Goal: Information Seeking & Learning: Learn about a topic

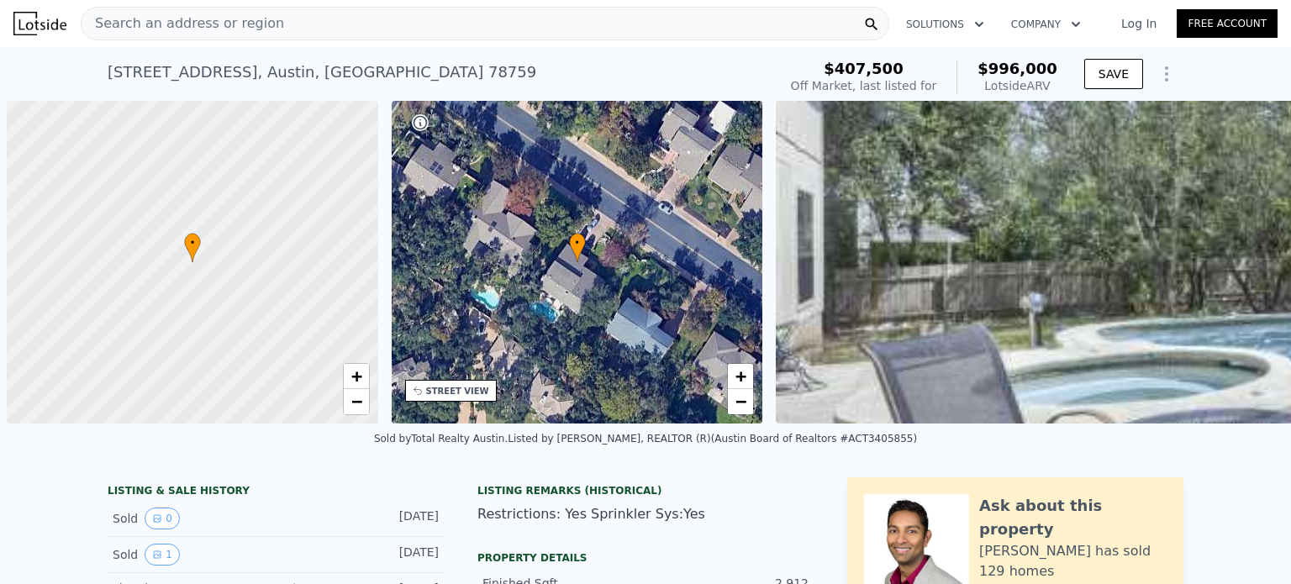
scroll to position [0, 7]
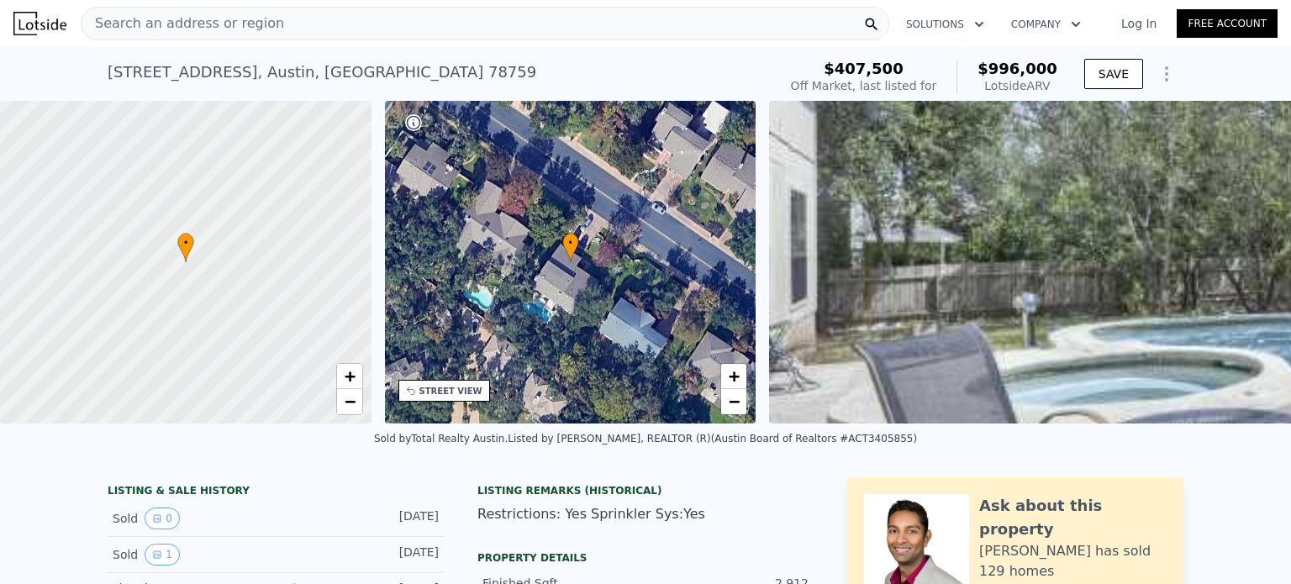
click at [293, 30] on div "Search an address or region" at bounding box center [485, 24] width 808 height 34
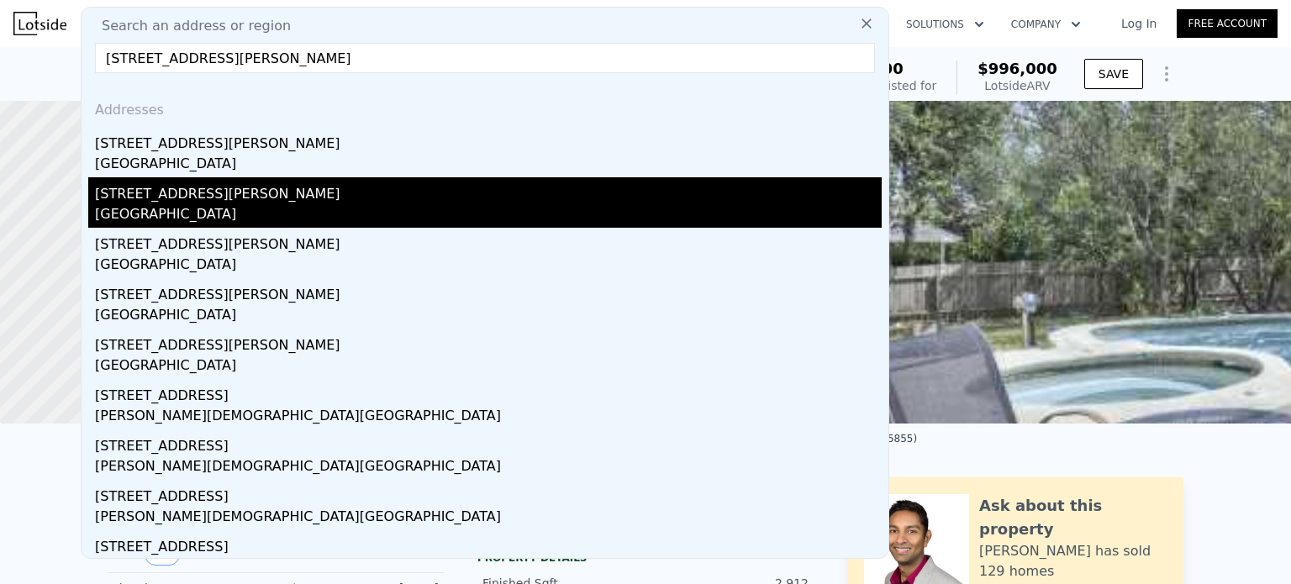
type input "[STREET_ADDRESS][PERSON_NAME]"
click at [155, 197] on div "[STREET_ADDRESS][PERSON_NAME]" at bounding box center [488, 190] width 787 height 27
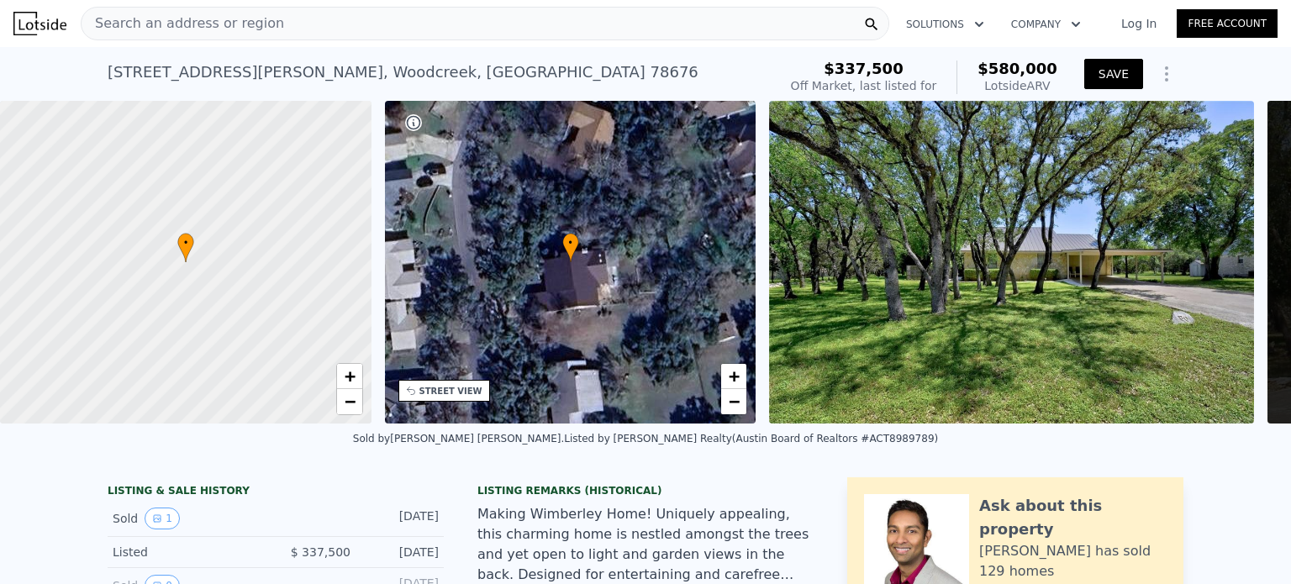
click at [1103, 71] on button "SAVE" at bounding box center [1113, 74] width 59 height 30
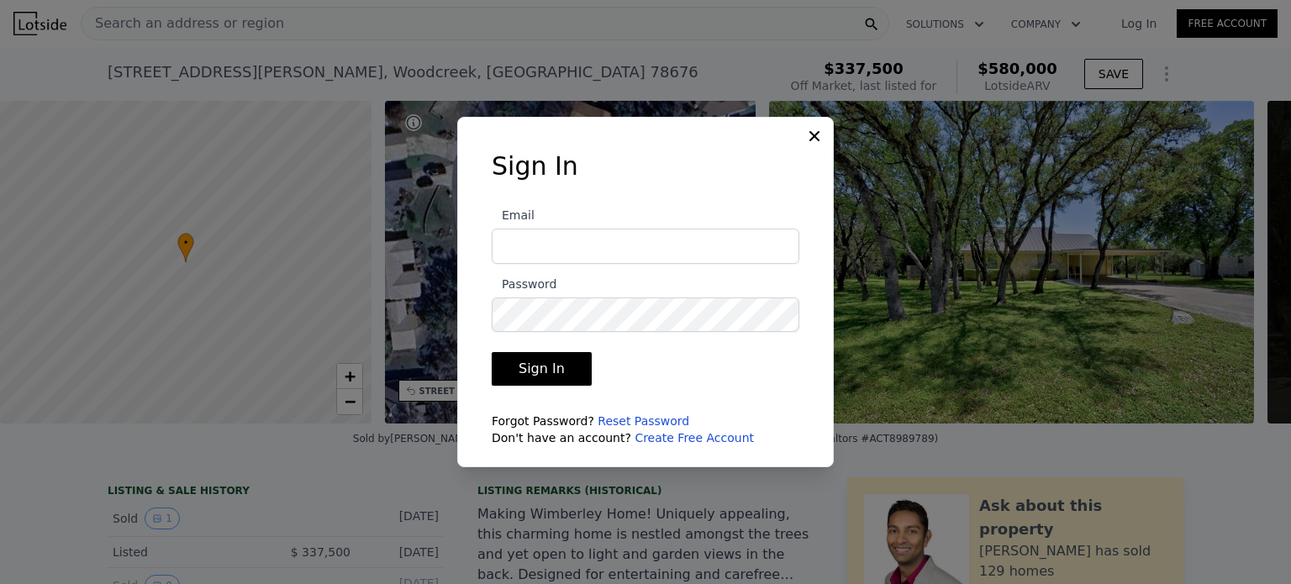
type input "[EMAIL_ADDRESS][DOMAIN_NAME]"
click at [545, 369] on button "Sign In" at bounding box center [542, 369] width 100 height 34
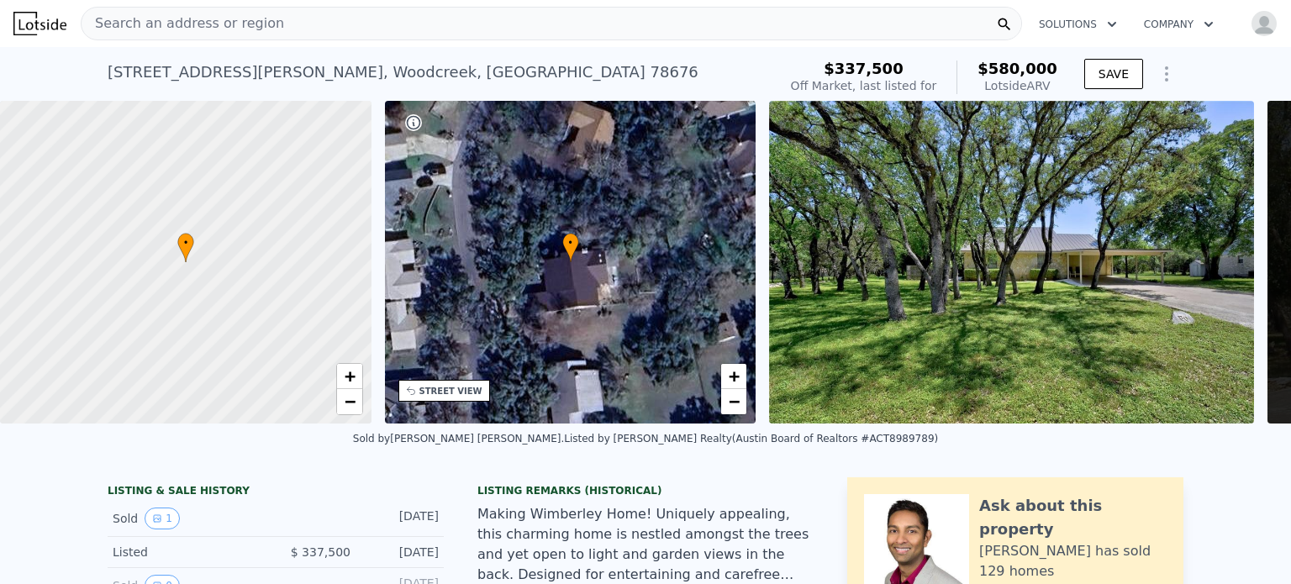
click at [1165, 78] on icon "Show Options" at bounding box center [1166, 73] width 2 height 13
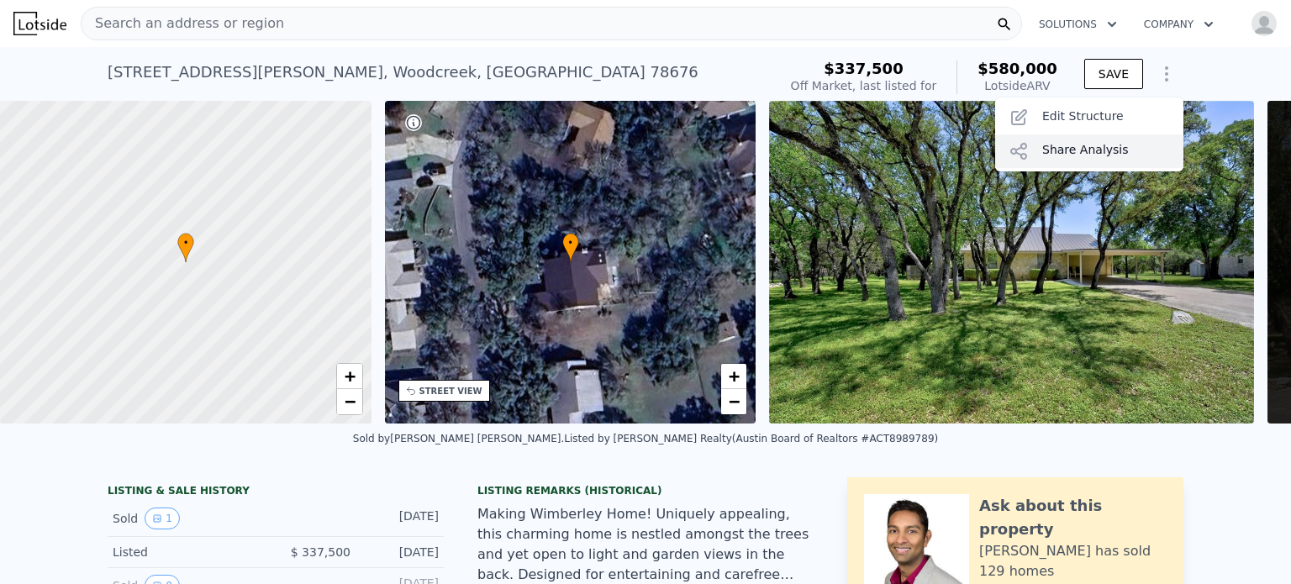
click at [1106, 144] on div "Share Analysis" at bounding box center [1089, 151] width 188 height 34
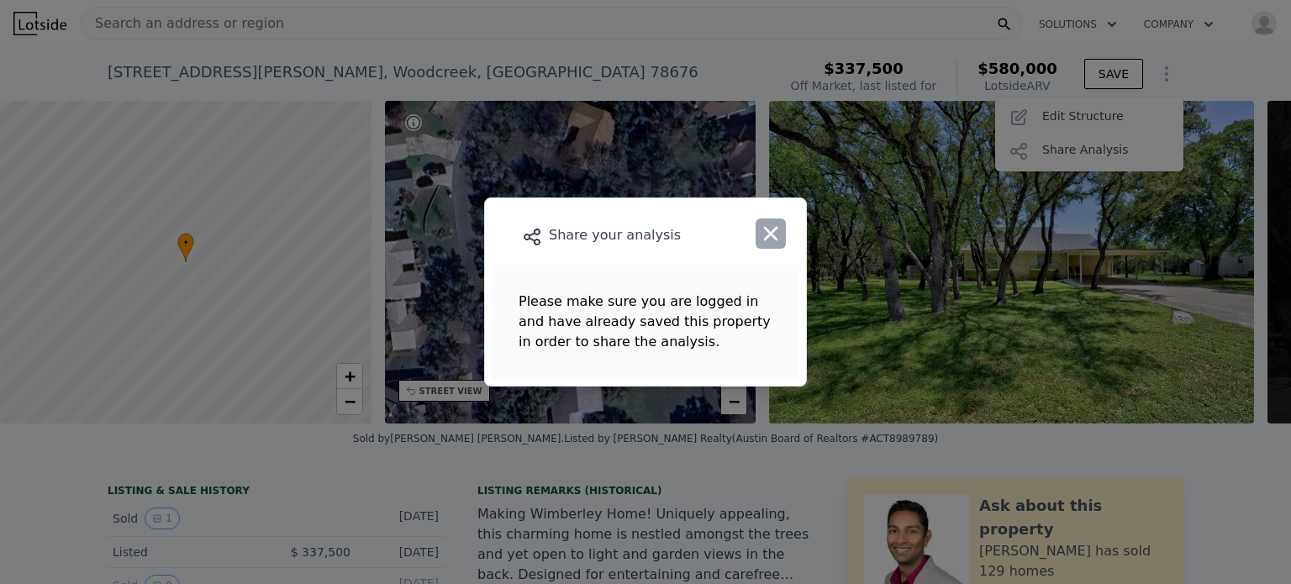
click at [777, 238] on icon "button" at bounding box center [771, 234] width 24 height 24
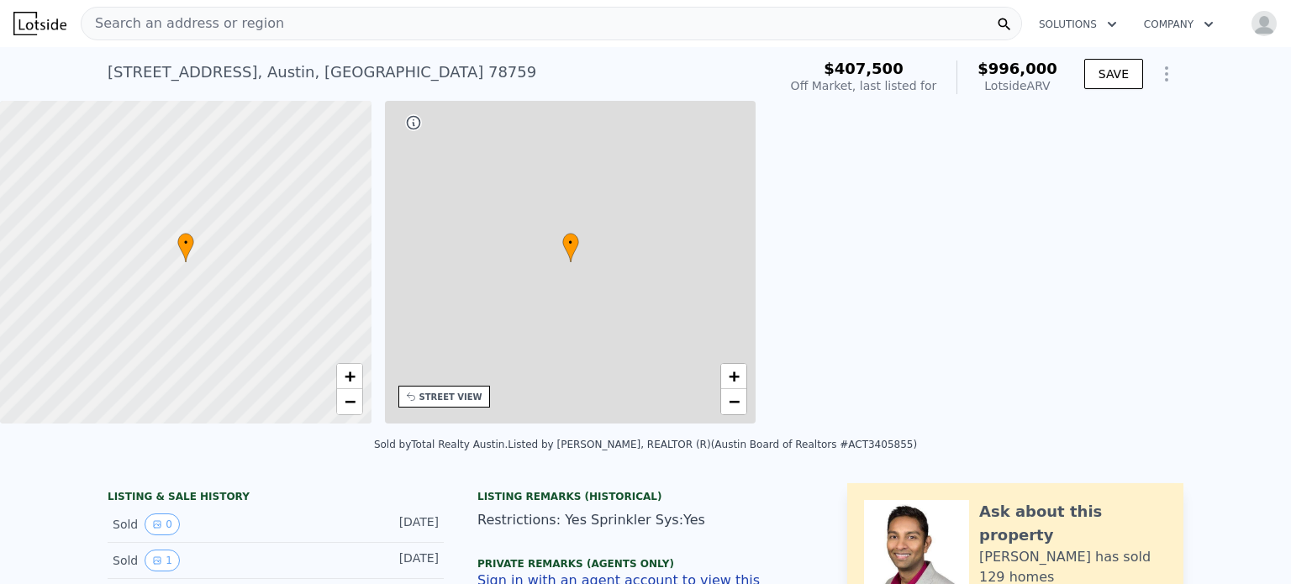
type input "$ 996,000"
type input "6"
type input "5"
type input "3.5"
type input "2369"
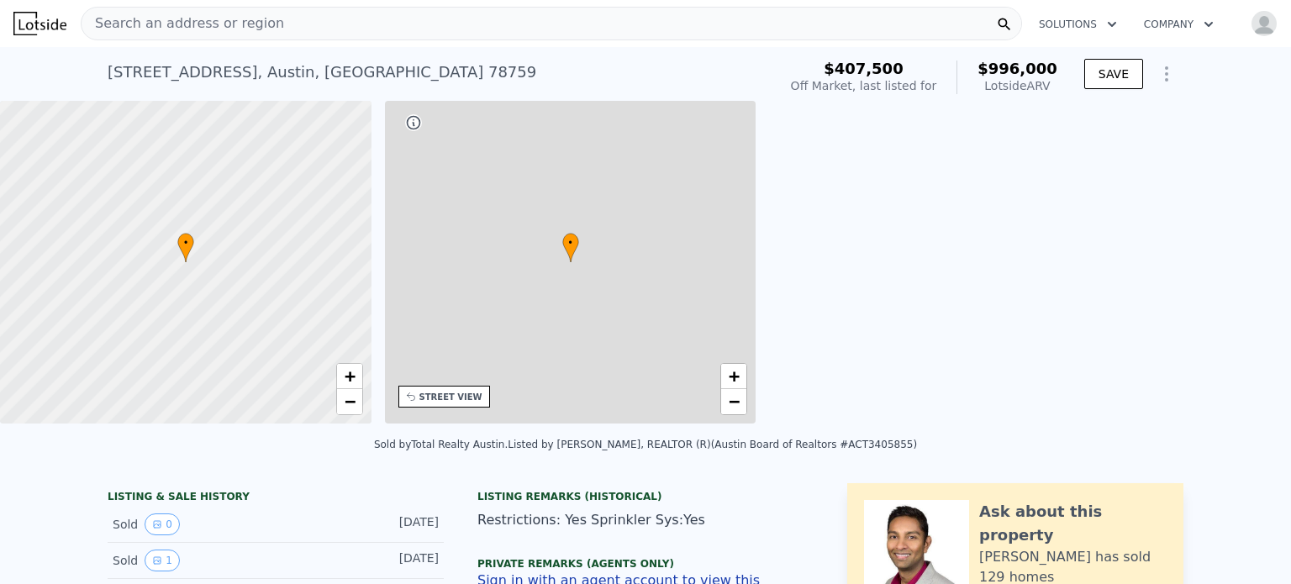
type input "3840"
type input "8062.96"
type input "18338.76"
type input "$ 509,411"
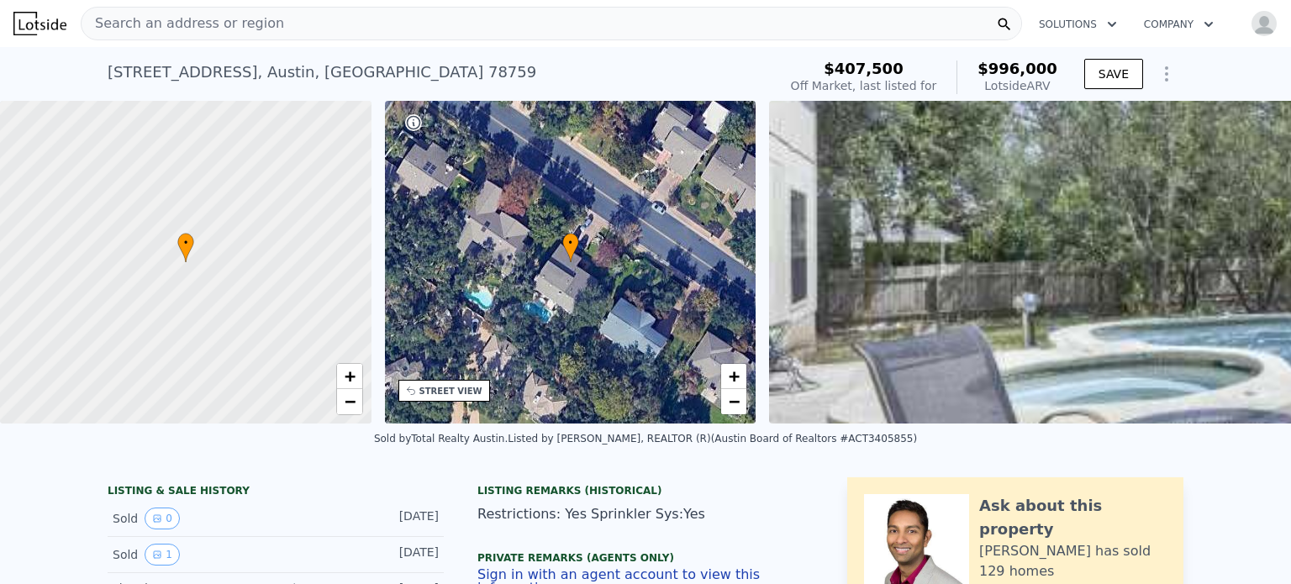
click at [1255, 21] on img "button" at bounding box center [1263, 23] width 27 height 27
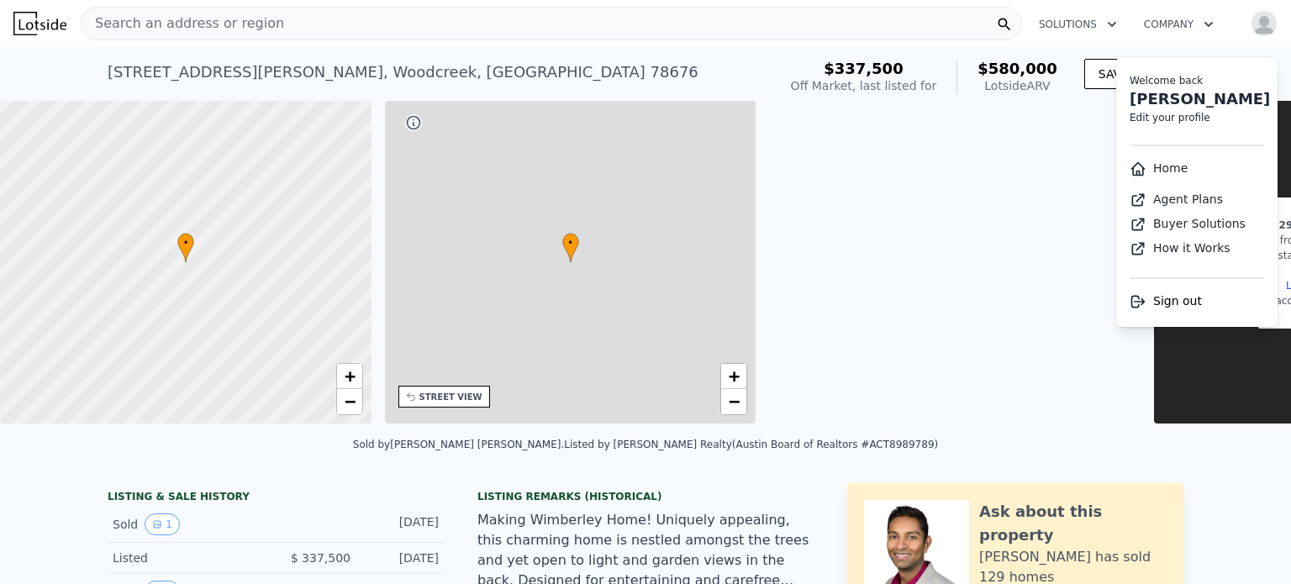
type input "$ 580,000"
type input "5"
type input "3"
type input "1744"
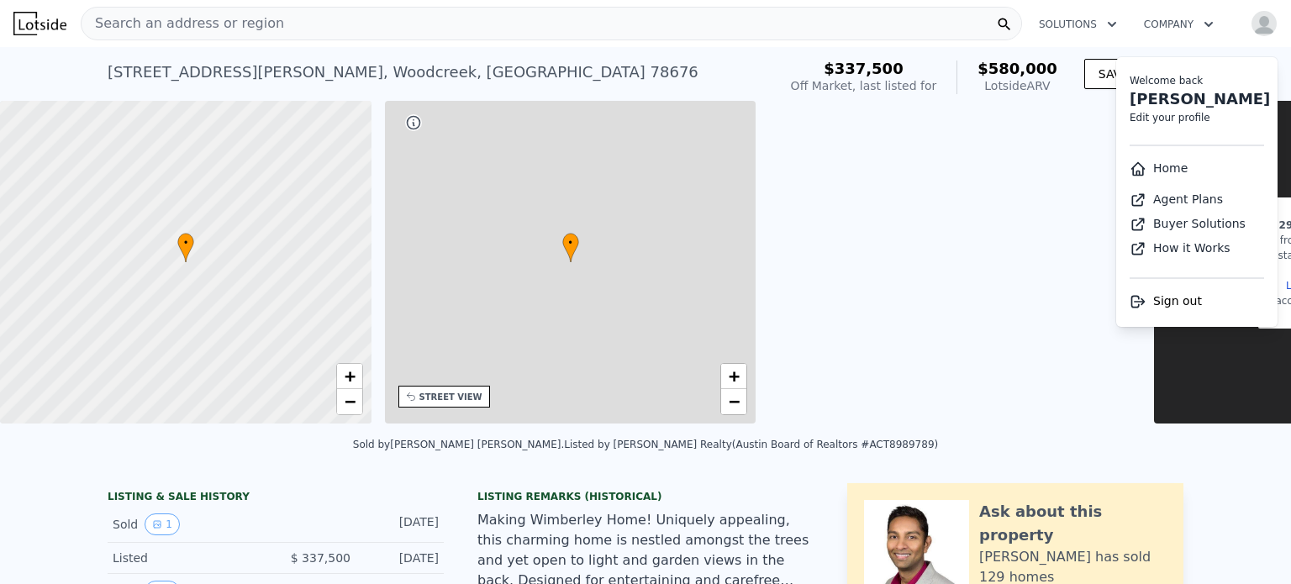
type input "2544"
type input "10489.248"
type input "21039.48"
type input "$ 185,725"
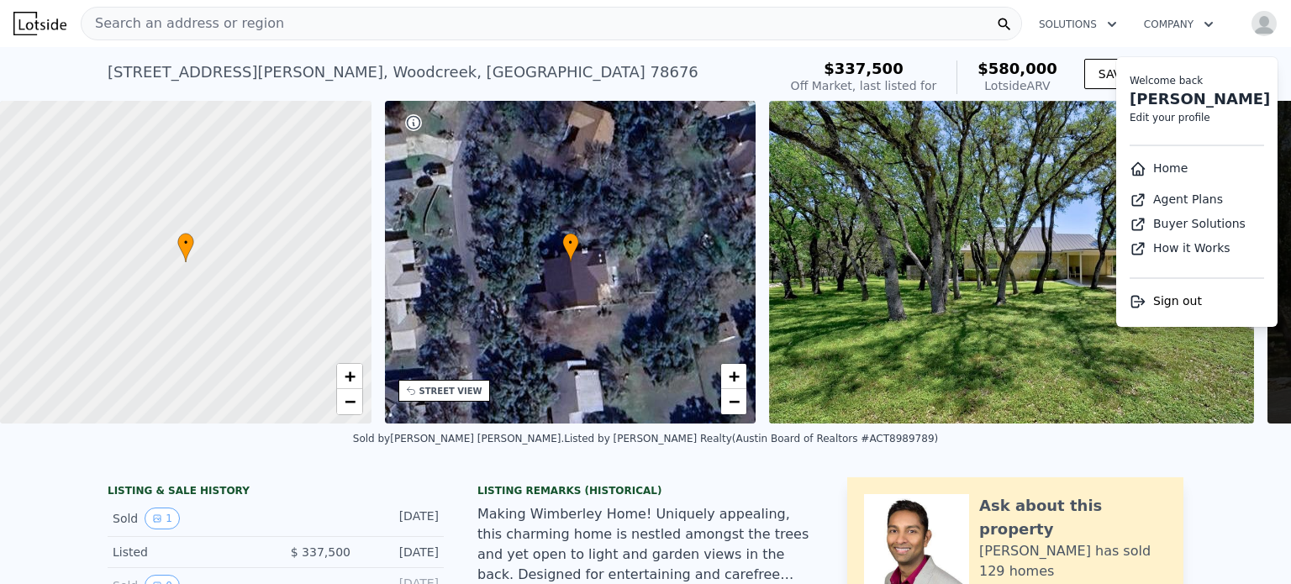
click at [921, 20] on div "Search an address or region" at bounding box center [551, 24] width 941 height 34
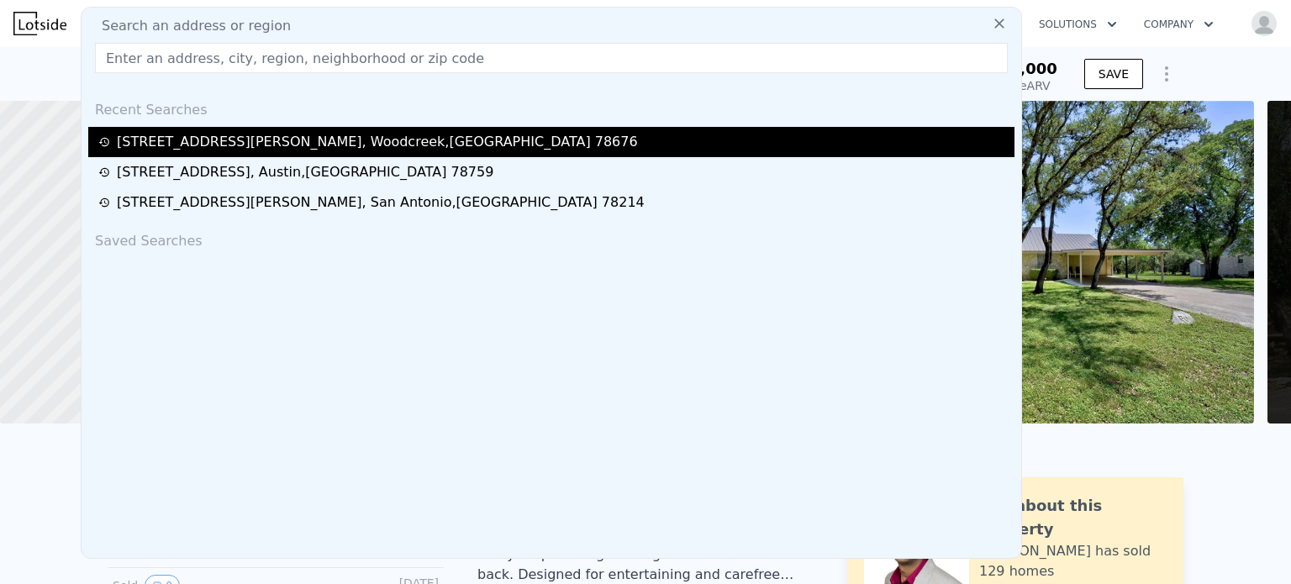
click at [269, 145] on div "[STREET_ADDRESS][PERSON_NAME]" at bounding box center [377, 142] width 521 height 20
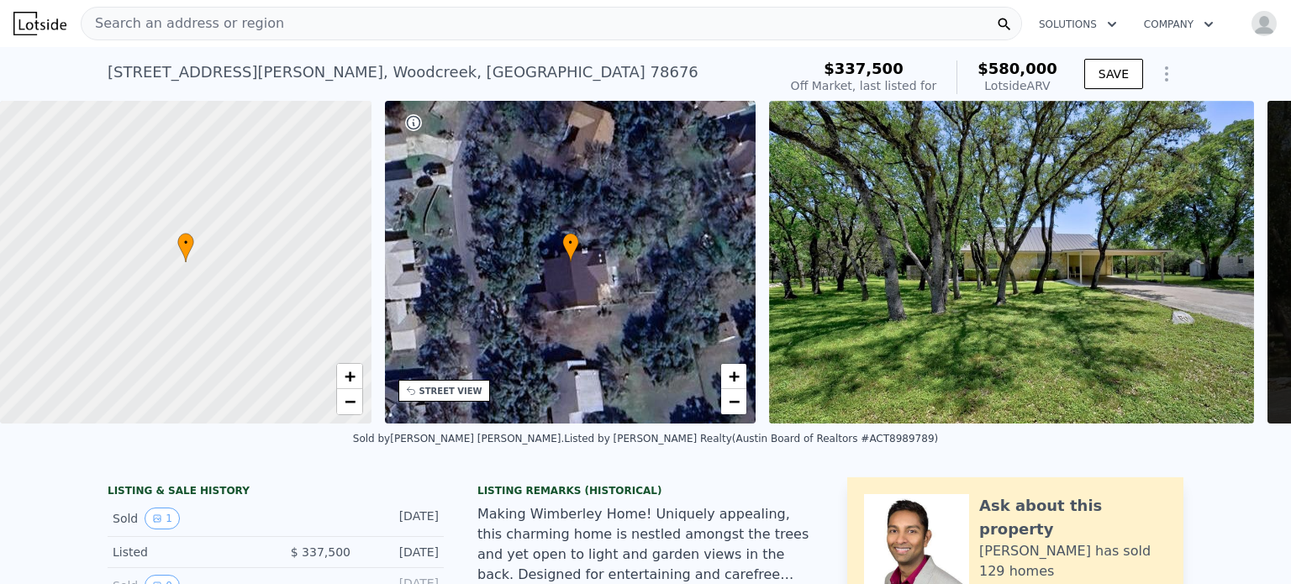
click at [1156, 73] on icon "Show Options" at bounding box center [1166, 74] width 20 height 20
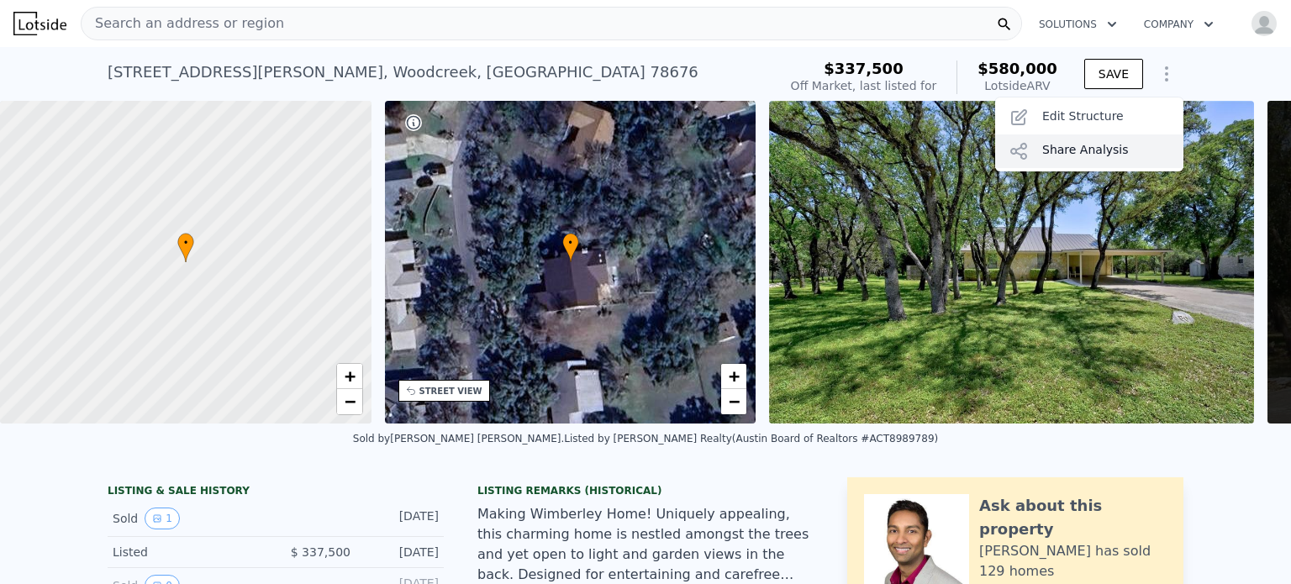
click at [1096, 149] on div "Share Analysis" at bounding box center [1089, 151] width 188 height 34
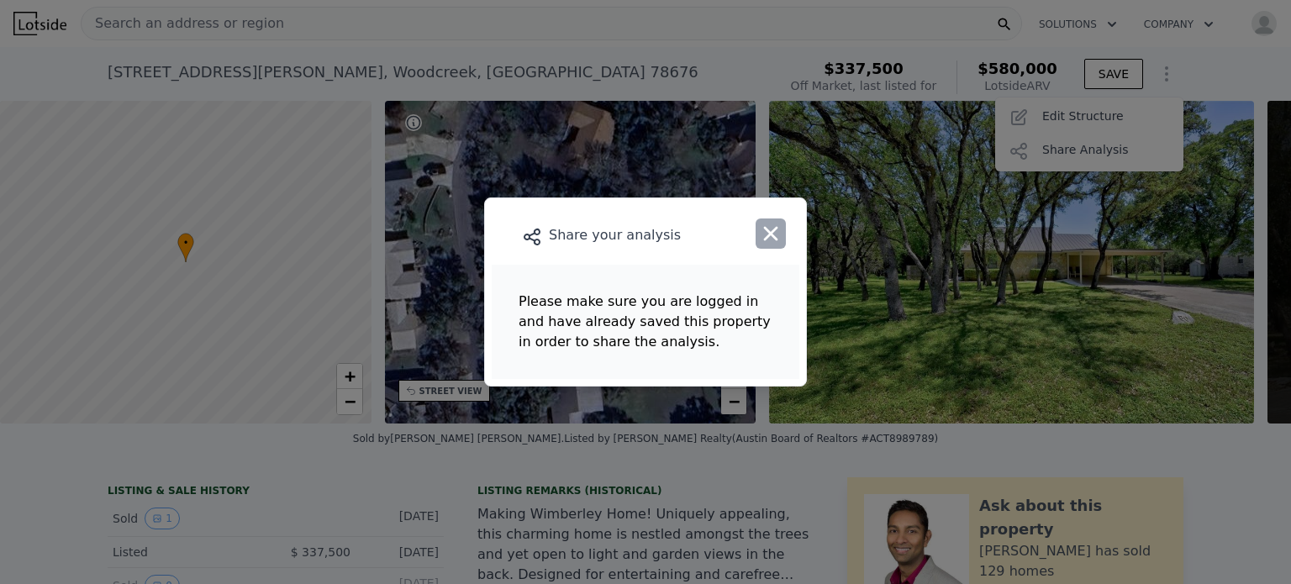
click at [781, 240] on icon "button" at bounding box center [771, 234] width 24 height 24
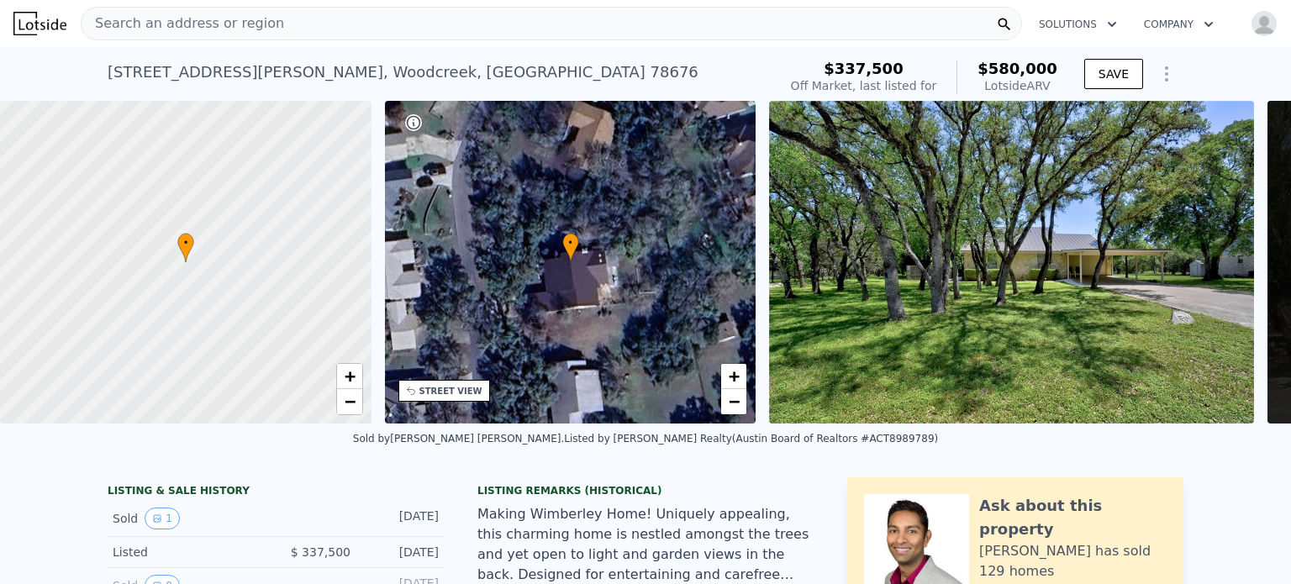
click at [1255, 26] on img "button" at bounding box center [1263, 23] width 27 height 27
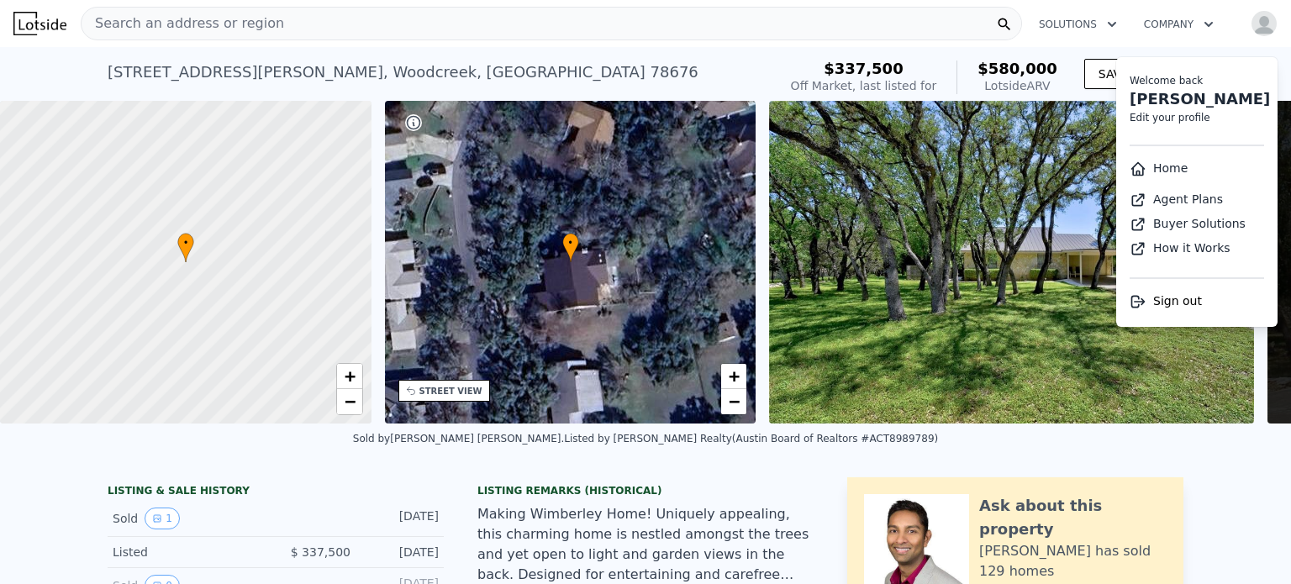
click at [1182, 302] on span "Sign out" at bounding box center [1177, 300] width 49 height 13
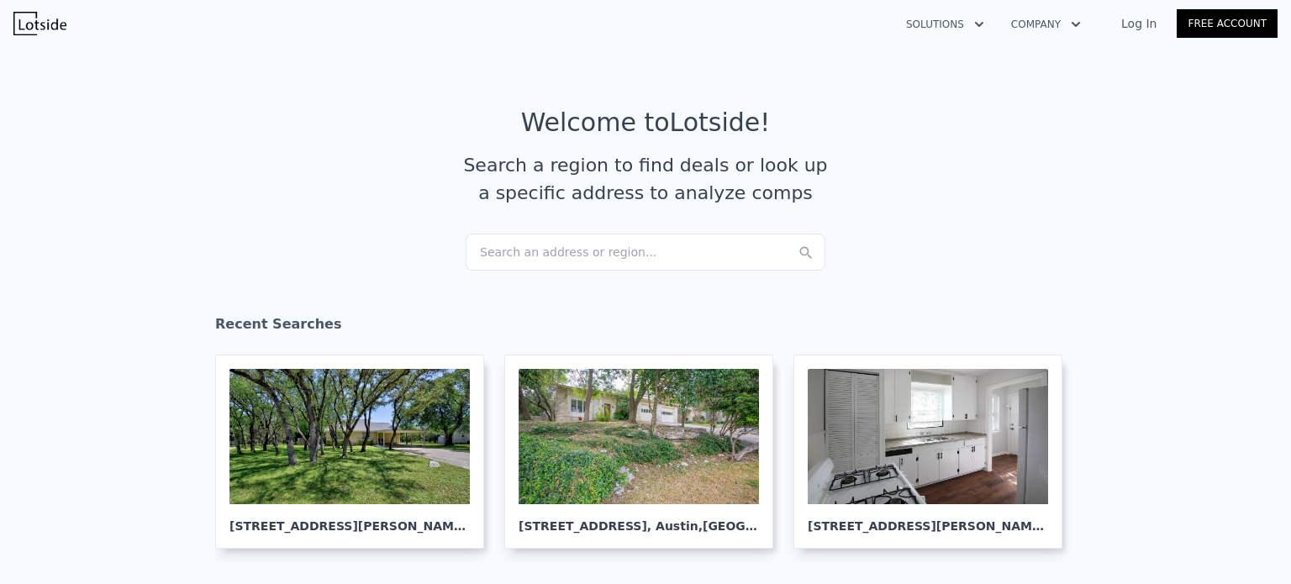
click at [1153, 26] on link "Log In" at bounding box center [1139, 23] width 76 height 17
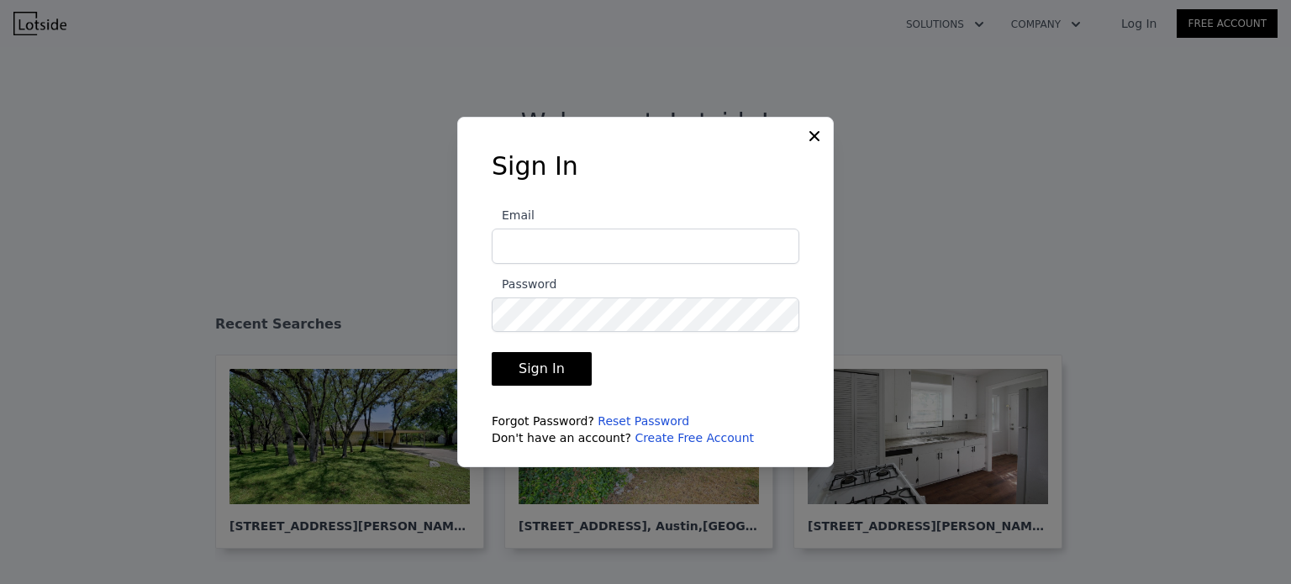
type input "[EMAIL_ADDRESS][DOMAIN_NAME]"
click at [533, 362] on button "Sign In" at bounding box center [542, 369] width 100 height 34
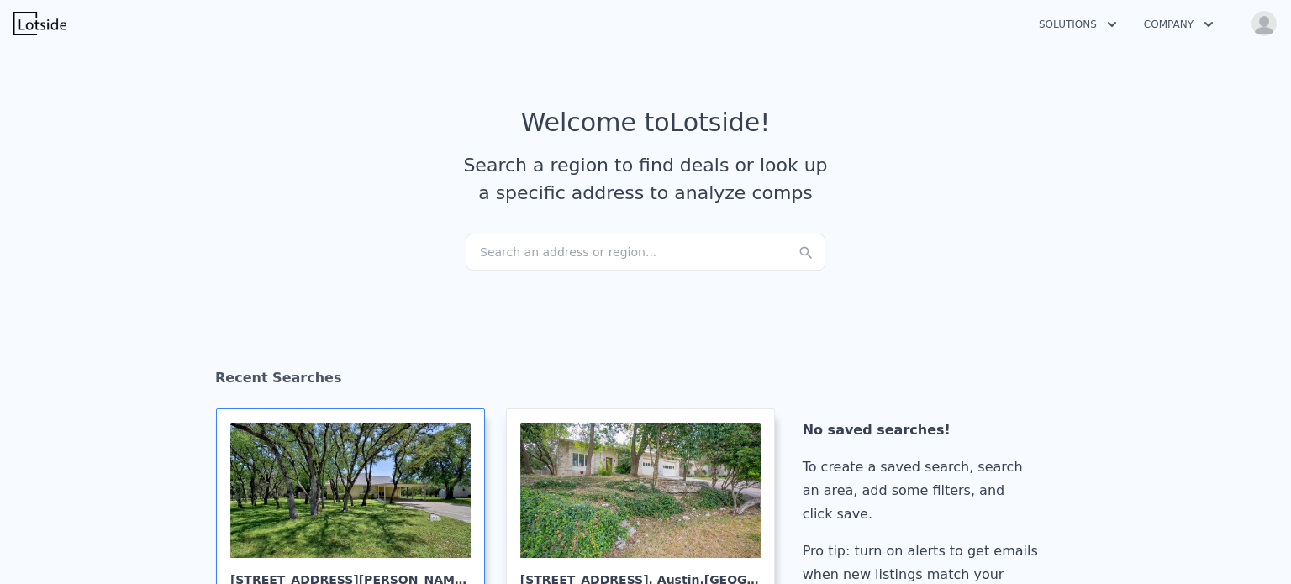
click at [406, 482] on div at bounding box center [350, 490] width 240 height 135
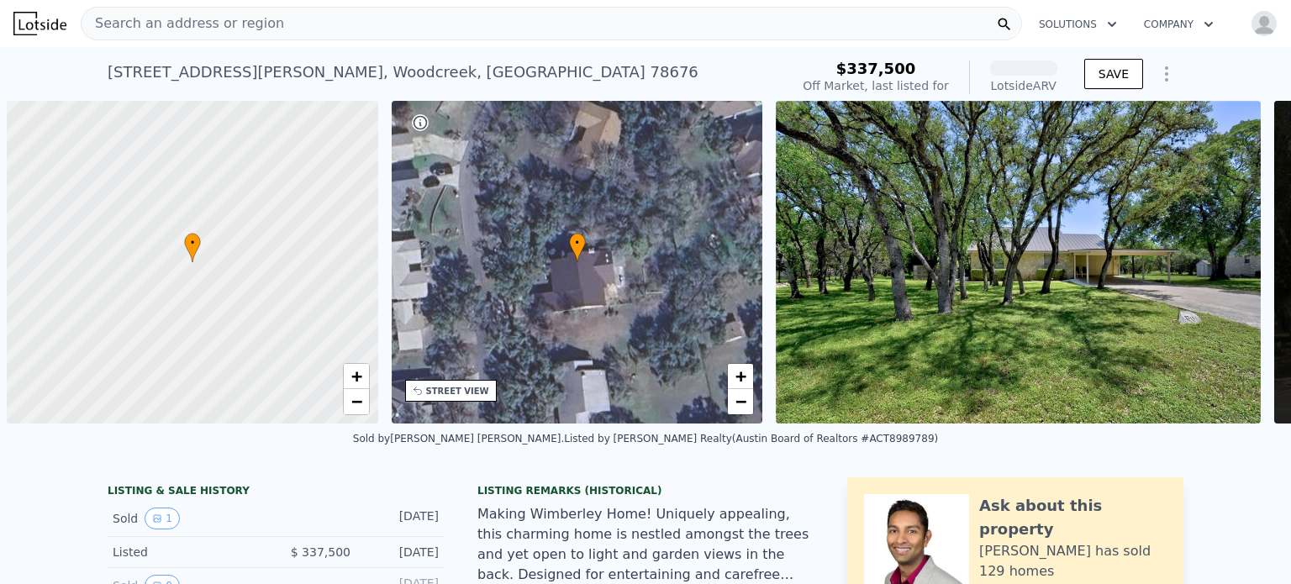
scroll to position [0, 7]
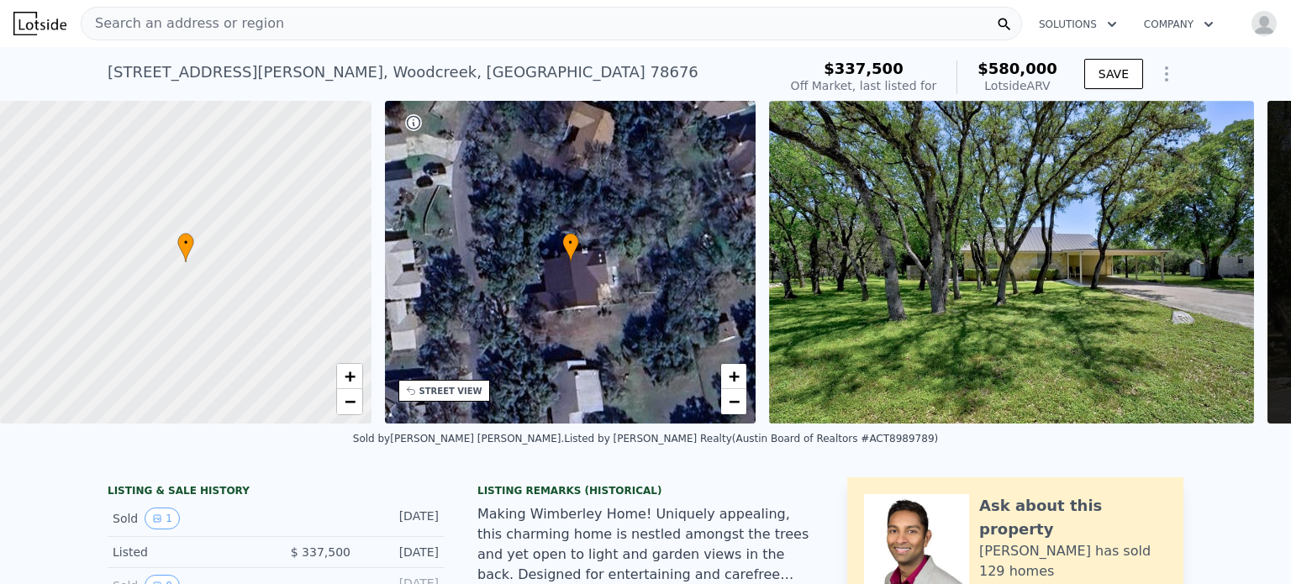
click at [1156, 74] on icon "Show Options" at bounding box center [1166, 74] width 20 height 20
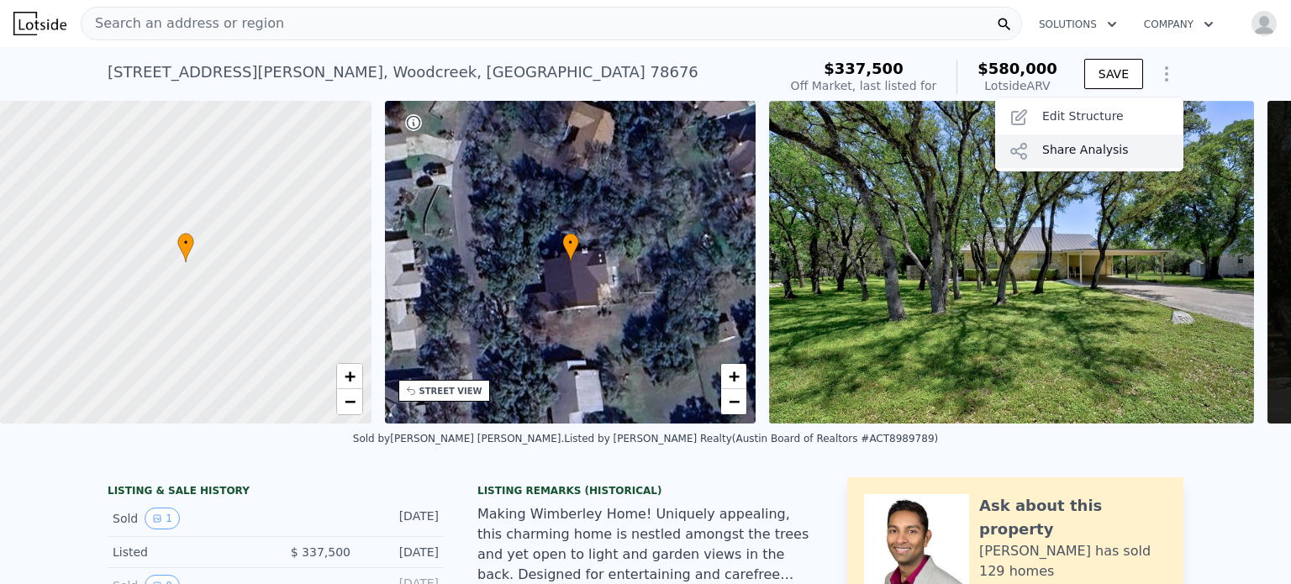
click at [1120, 139] on div "Share Analysis" at bounding box center [1089, 151] width 188 height 34
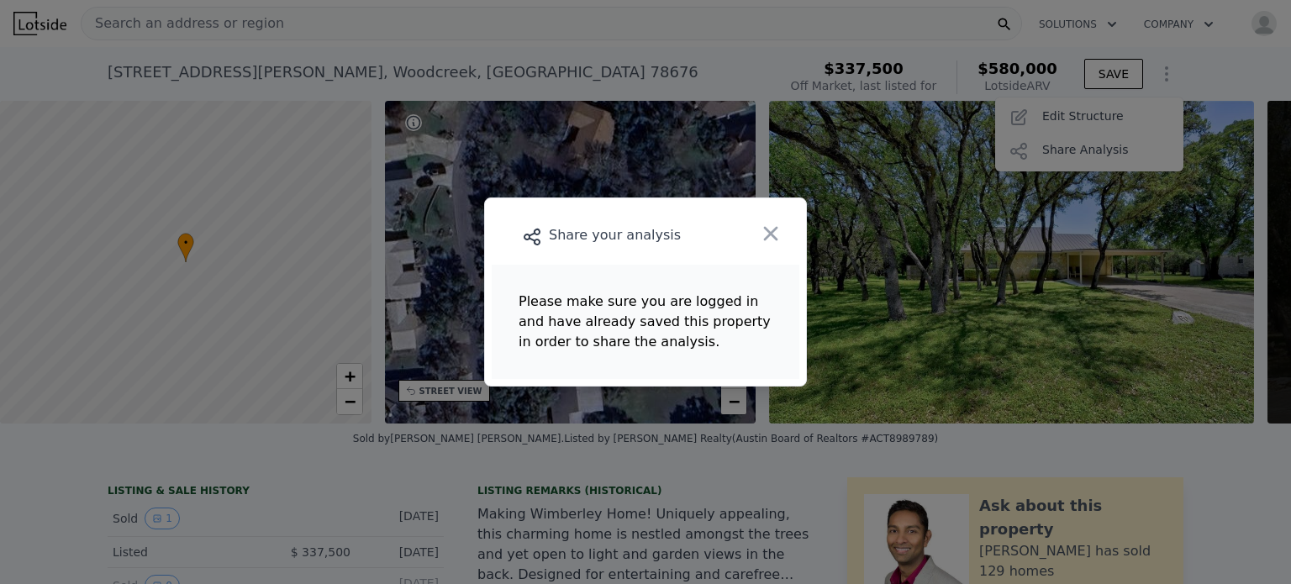
click at [754, 240] on div at bounding box center [768, 235] width 61 height 60
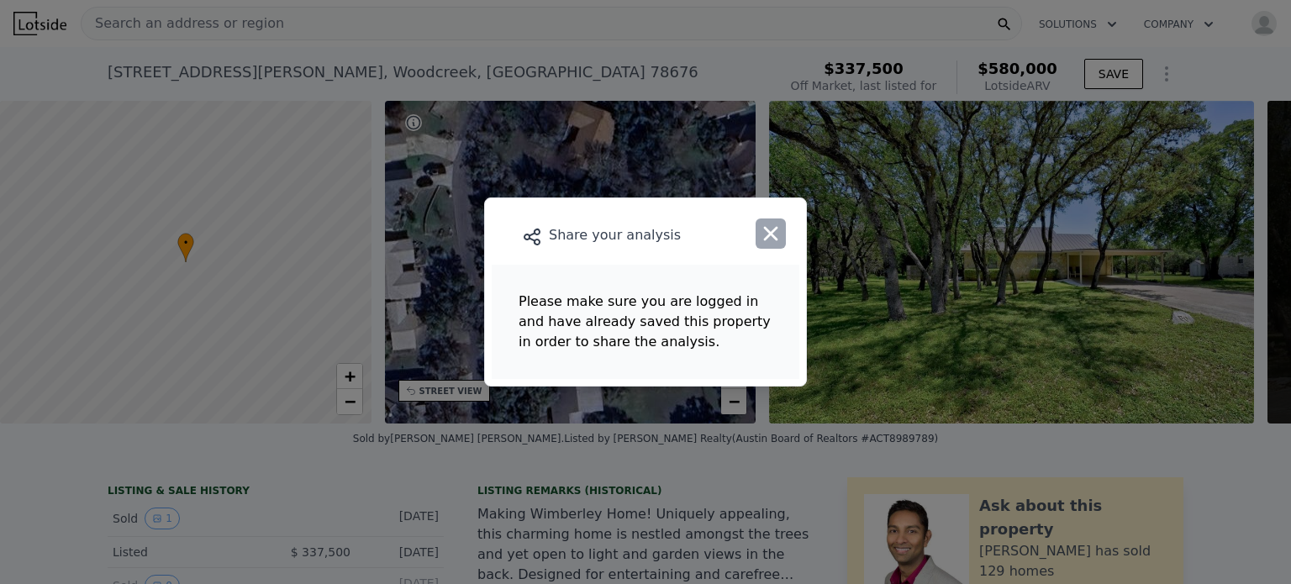
click at [766, 234] on icon "button" at bounding box center [771, 234] width 24 height 24
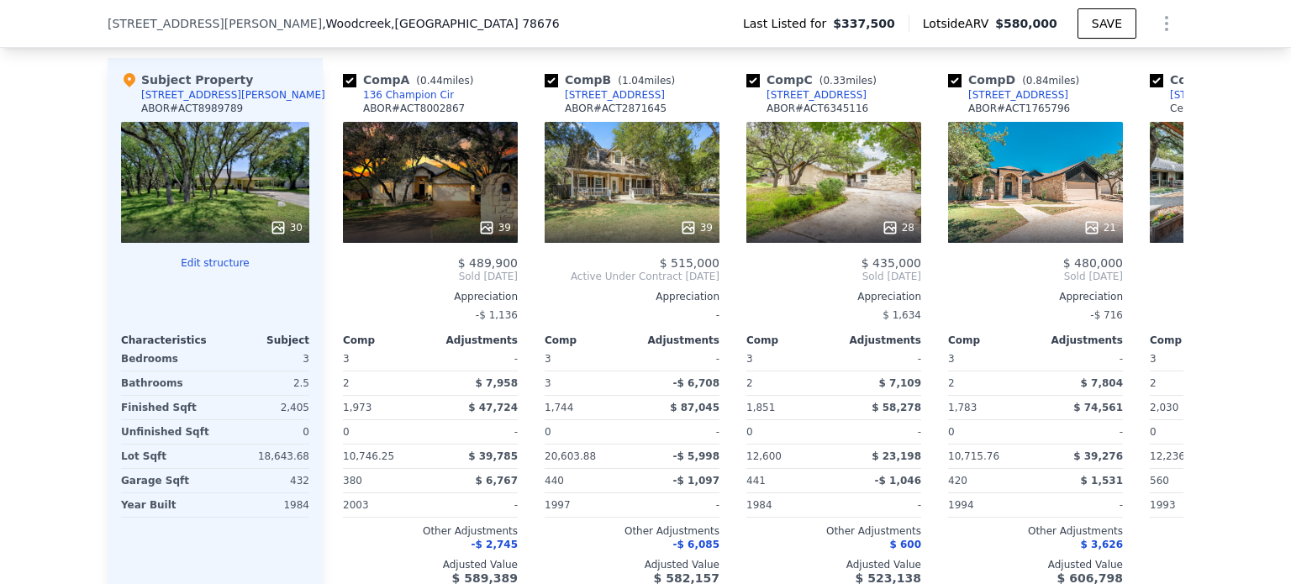
scroll to position [1770, 0]
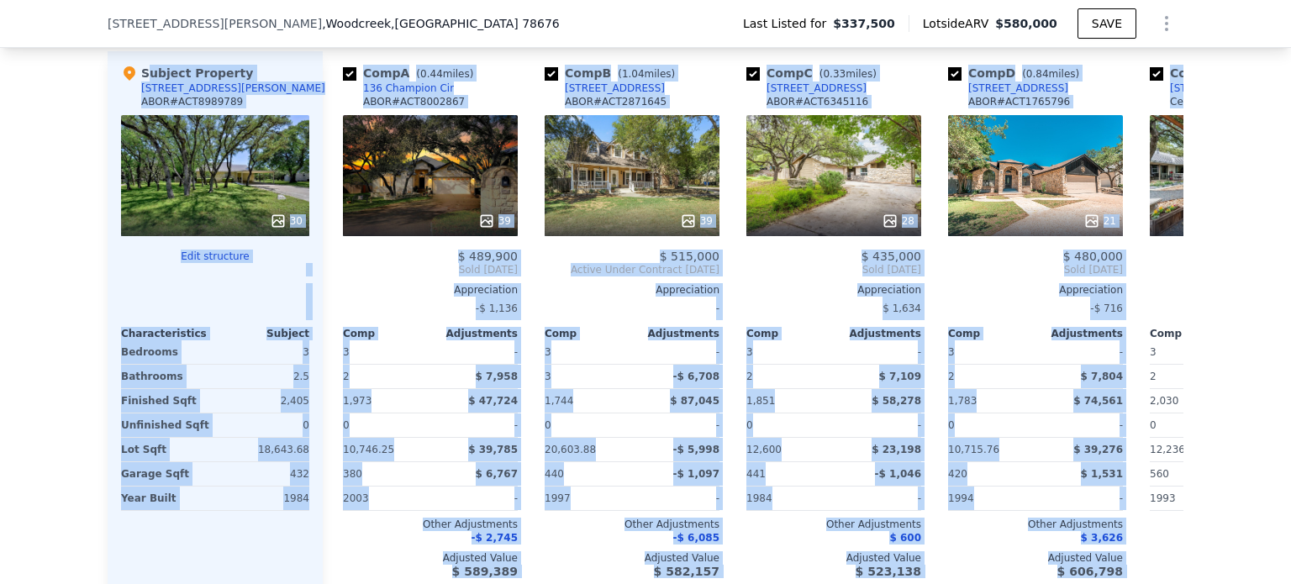
drag, startPoint x: 93, startPoint y: 78, endPoint x: 1203, endPoint y: 214, distance: 1118.3
click at [1203, 214] on div "We found 12 sales that match your search Listings provided by Austin Board of R…" at bounding box center [645, 140] width 1291 height 964
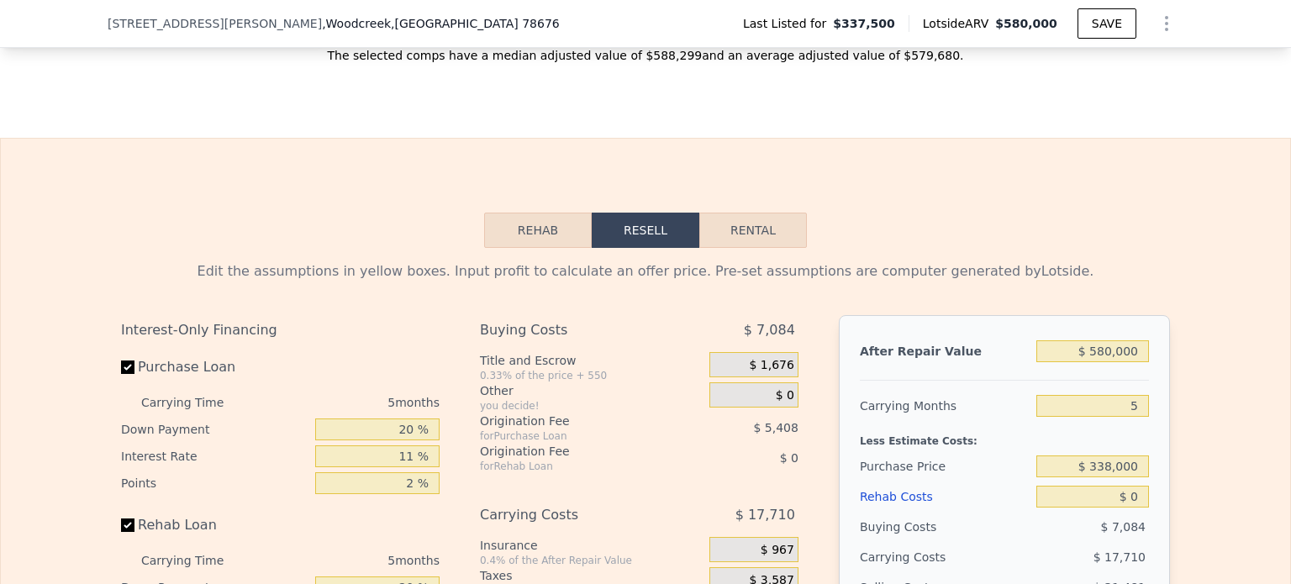
scroll to position [1718, 0]
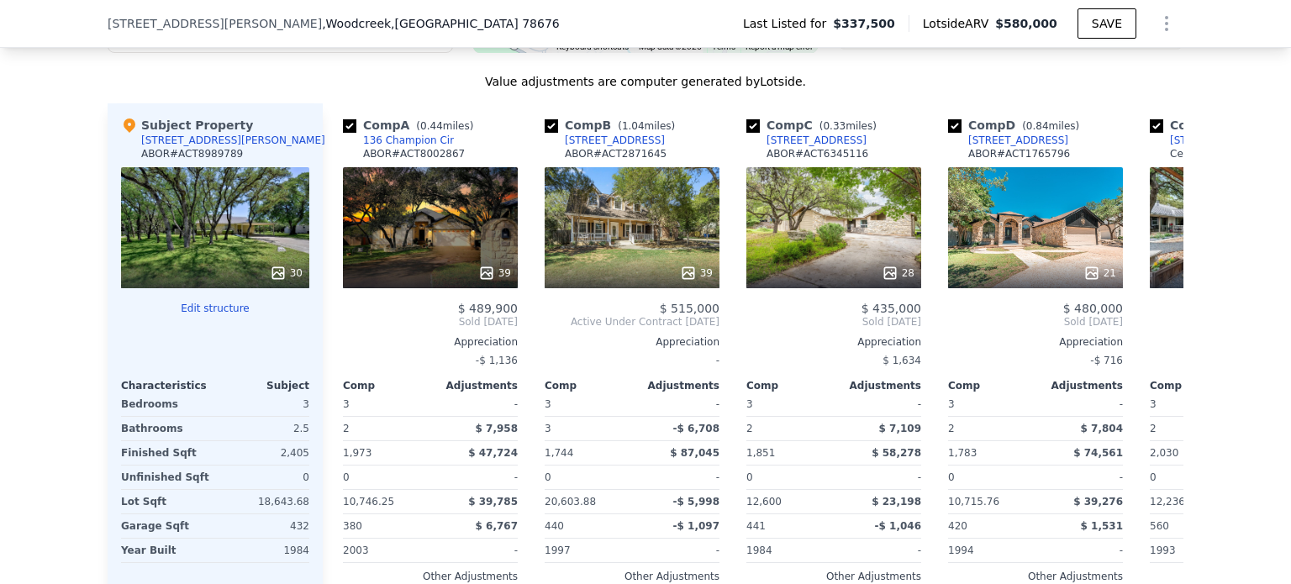
click at [939, 74] on div "We found 12 sales that match your search Listings provided by Austin Board of R…" at bounding box center [646, 202] width 1076 height 944
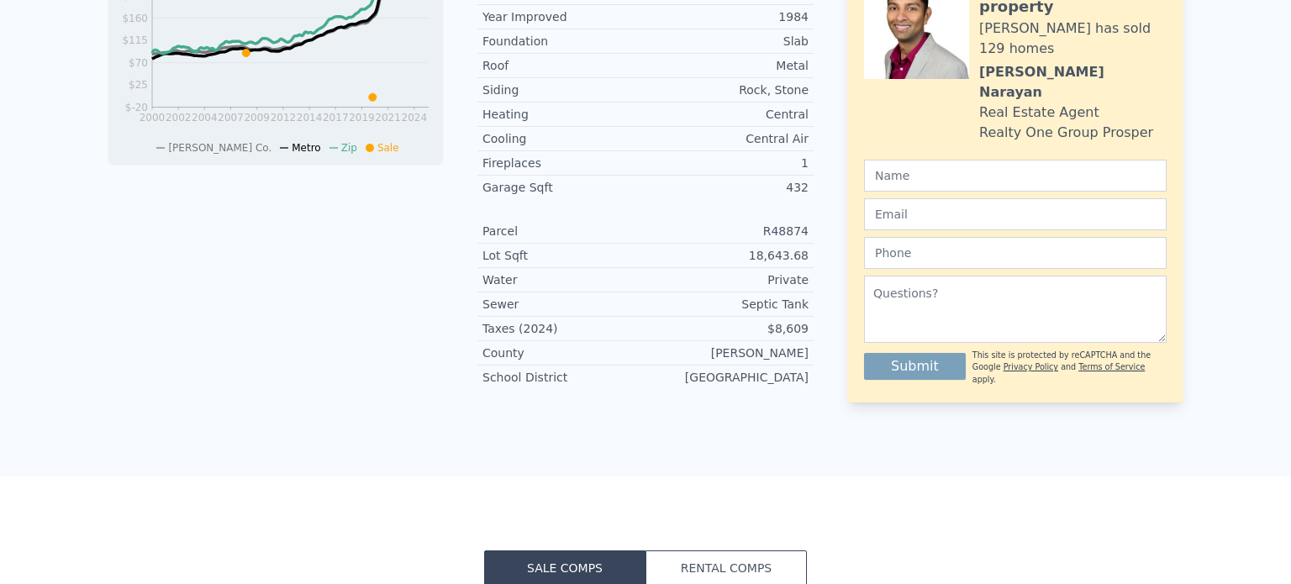
scroll to position [0, 0]
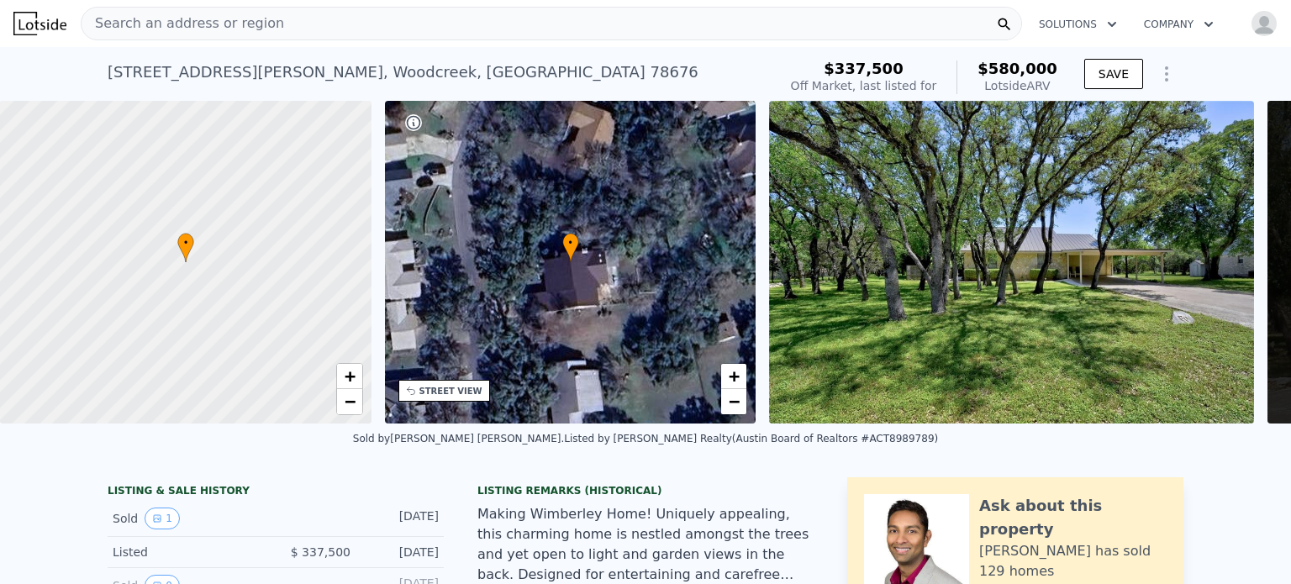
click at [1156, 76] on icon "Show Options" at bounding box center [1166, 74] width 20 height 20
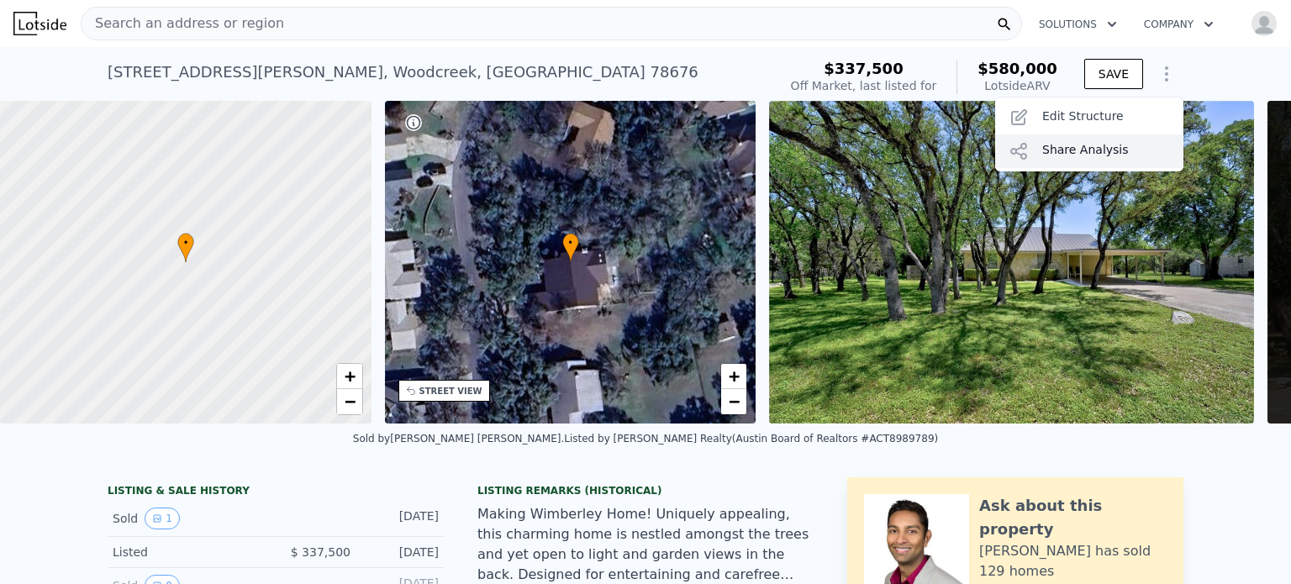
click at [1094, 157] on div "Share Analysis" at bounding box center [1089, 151] width 188 height 34
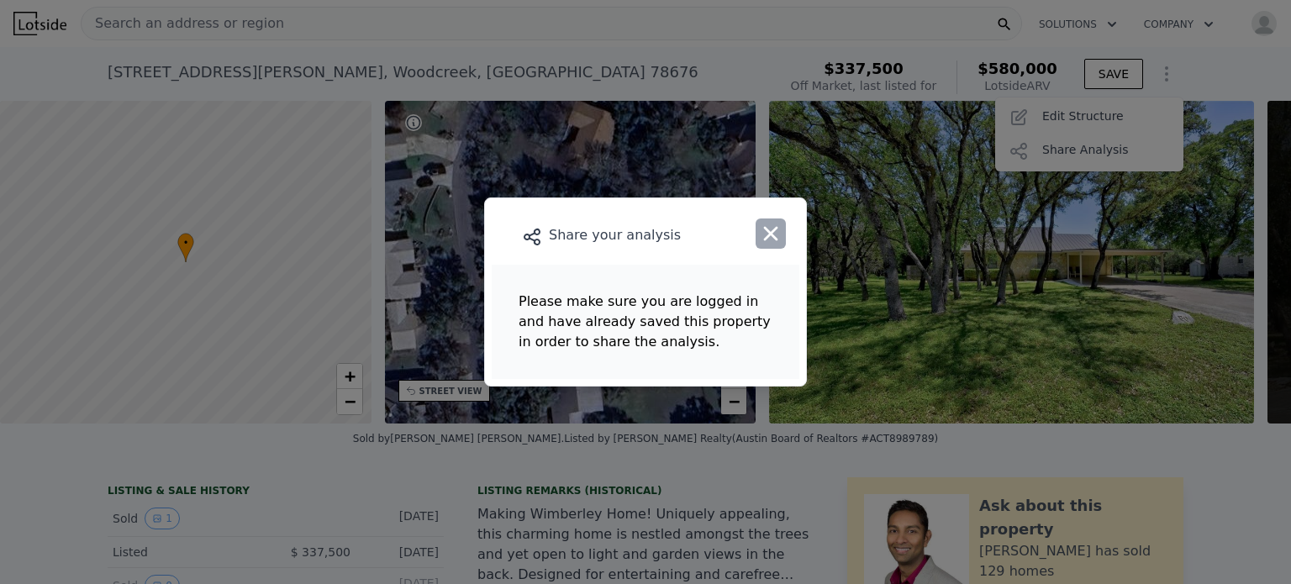
click at [771, 241] on icon "button" at bounding box center [771, 234] width 24 height 24
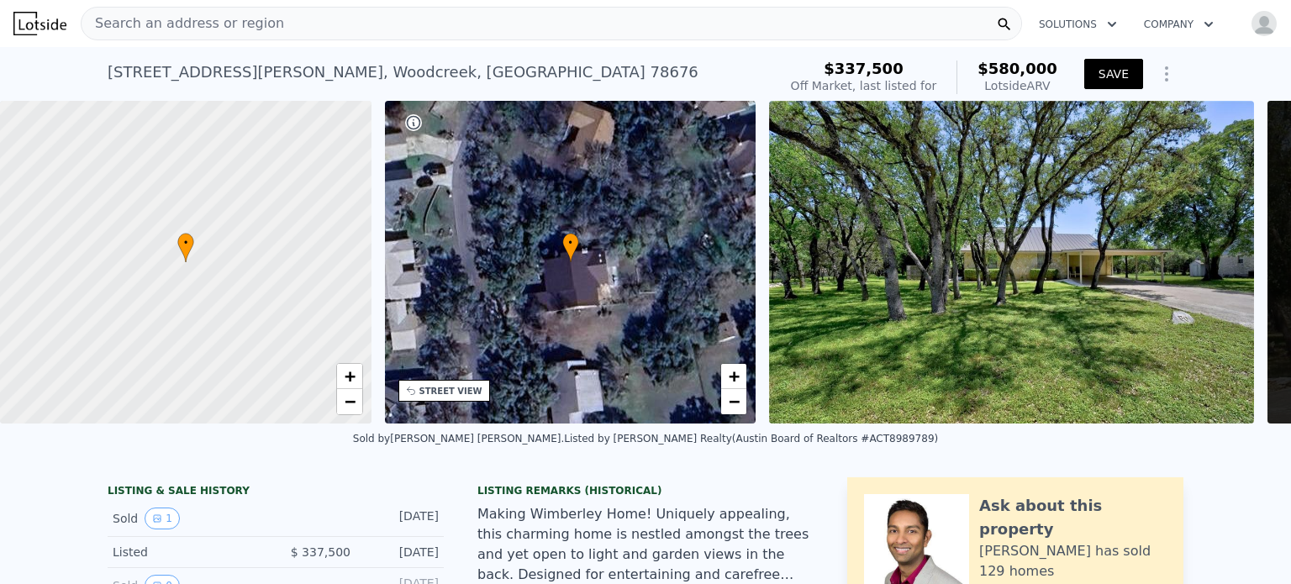
click at [1110, 71] on button "SAVE" at bounding box center [1113, 74] width 59 height 30
click at [1156, 74] on icon "Show Options" at bounding box center [1166, 74] width 20 height 20
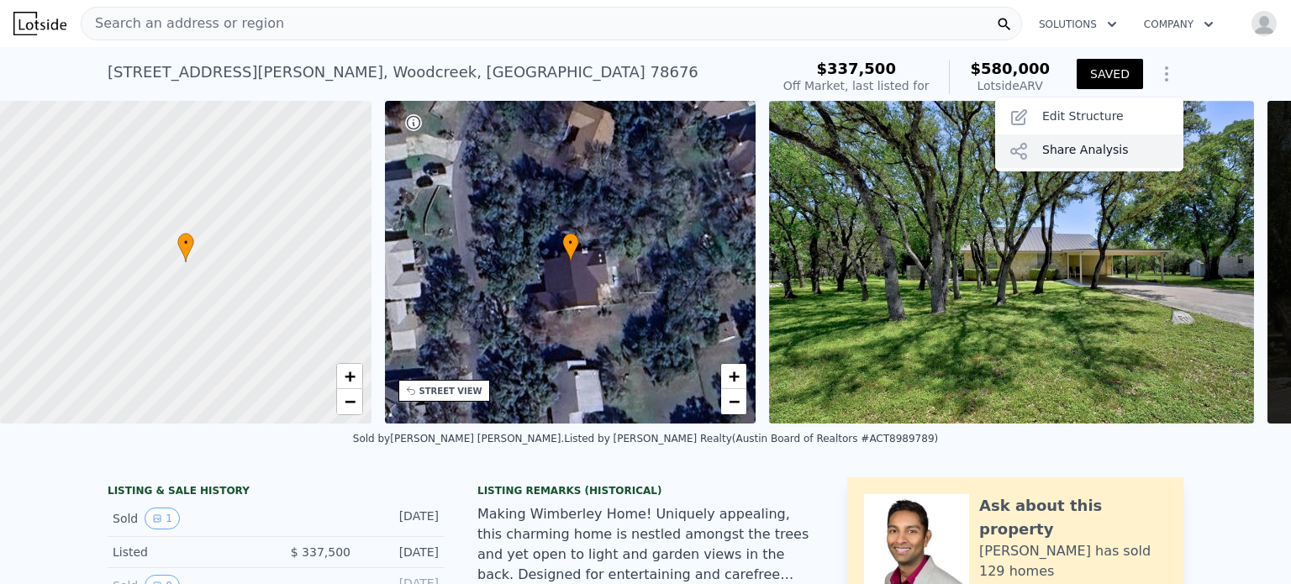
click at [1081, 150] on div "Share Analysis" at bounding box center [1089, 151] width 188 height 34
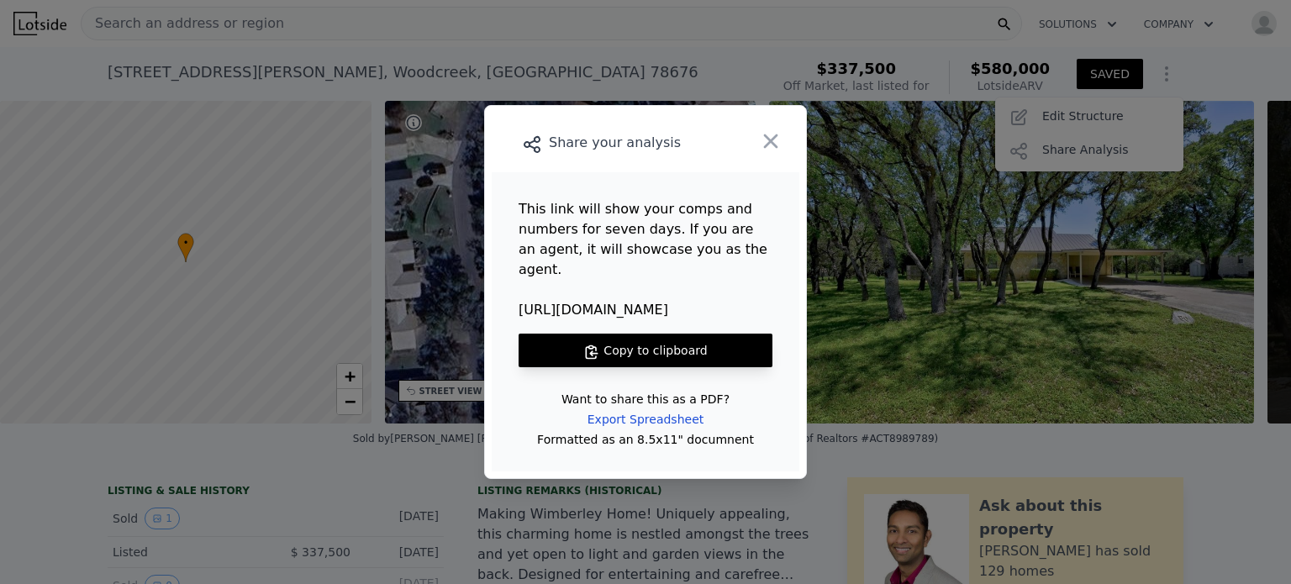
click at [654, 340] on button "Copy to clipboard" at bounding box center [645, 351] width 254 height 34
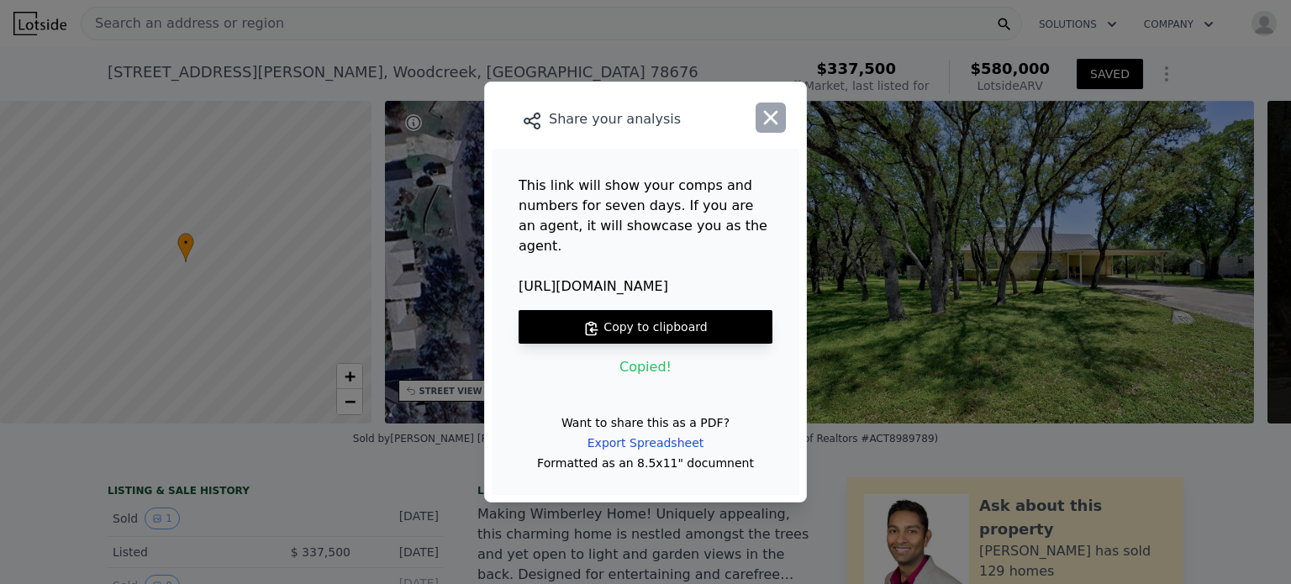
click at [774, 125] on icon "button" at bounding box center [771, 118] width 14 height 14
